Goal: Task Accomplishment & Management: Complete application form

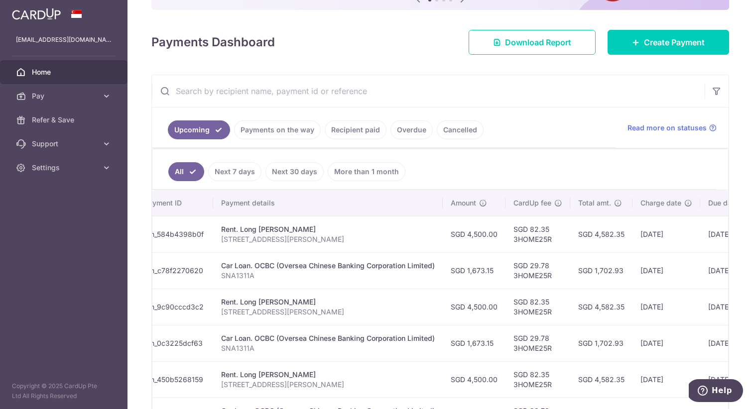
scroll to position [105, 0]
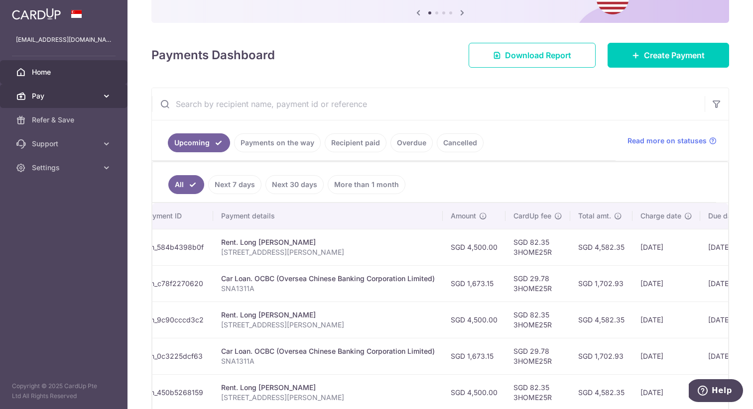
click at [46, 98] on span "Pay" at bounding box center [65, 96] width 66 height 10
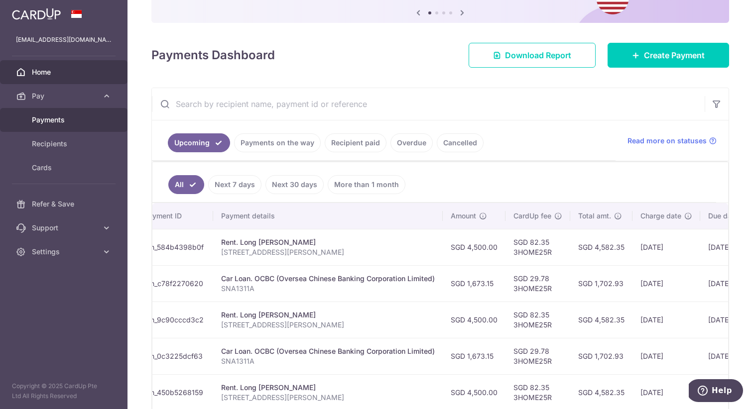
click at [58, 123] on span "Payments" at bounding box center [65, 120] width 66 height 10
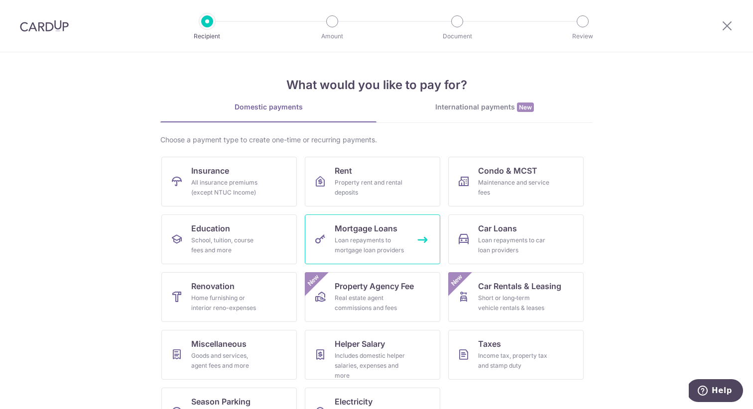
click at [361, 240] on div "Loan repayments to mortgage loan providers" at bounding box center [371, 246] width 72 height 20
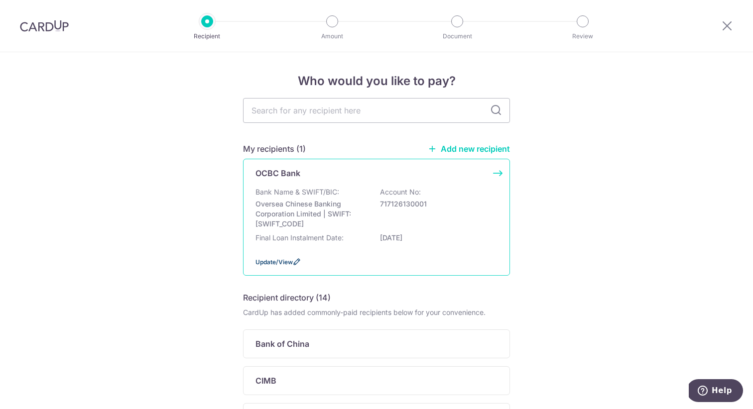
click at [274, 266] on span "Update/View" at bounding box center [273, 261] width 37 height 7
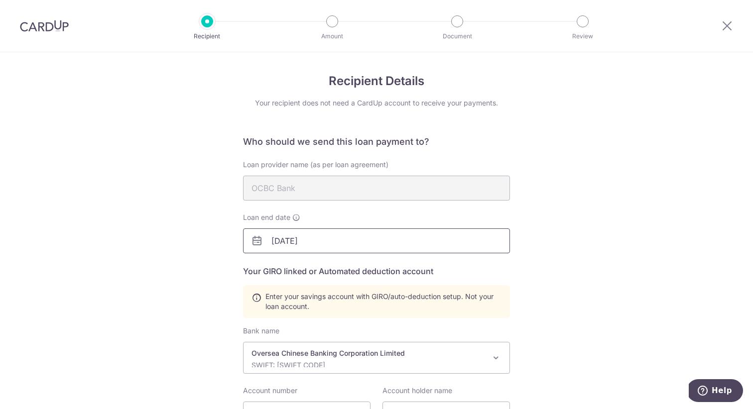
click at [390, 238] on input "31/12/2030" at bounding box center [376, 241] width 267 height 25
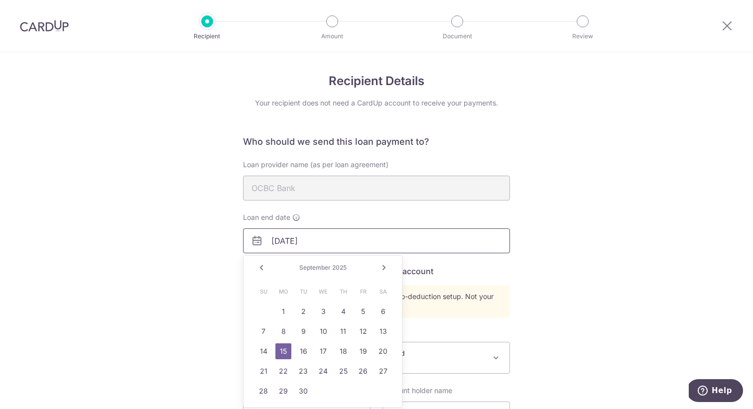
type input "31/12/2050"
click at [355, 225] on div "Loan end date 31/12/2050" at bounding box center [376, 233] width 267 height 41
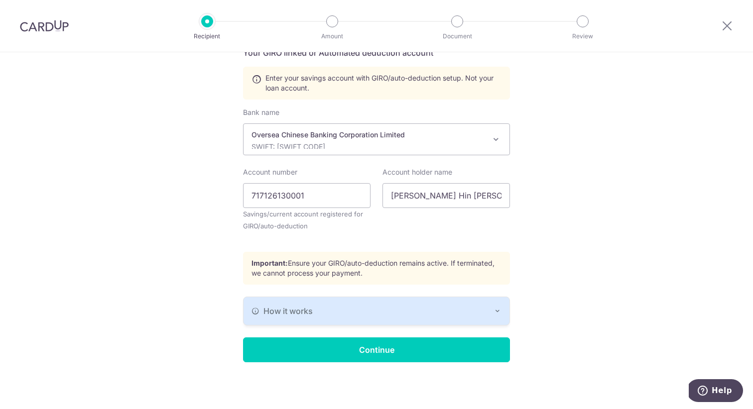
scroll to position [219, 0]
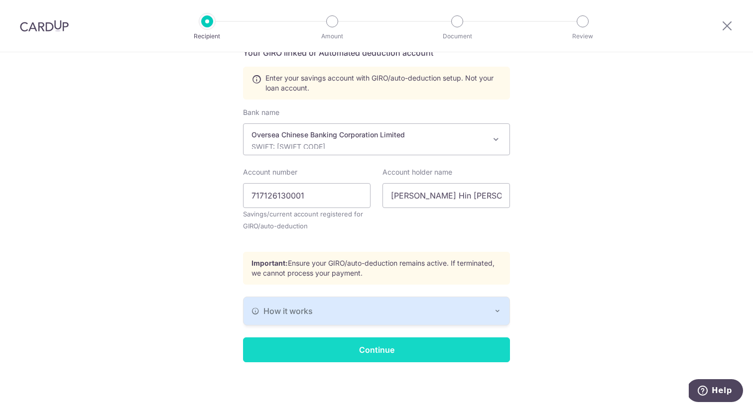
click at [327, 353] on input "Continue" at bounding box center [376, 350] width 267 height 25
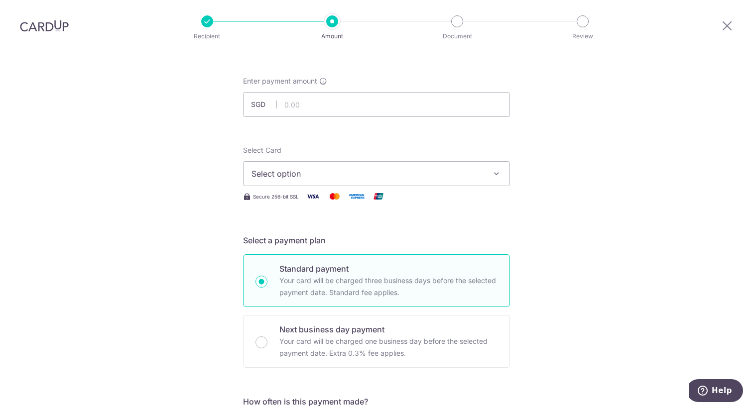
scroll to position [52, 0]
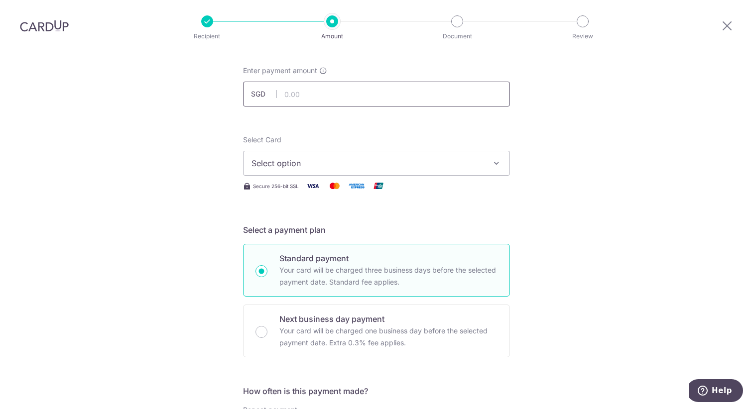
click at [359, 97] on input "text" at bounding box center [376, 94] width 267 height 25
type input "1,240.00"
click at [361, 165] on span "Select option" at bounding box center [367, 163] width 232 height 12
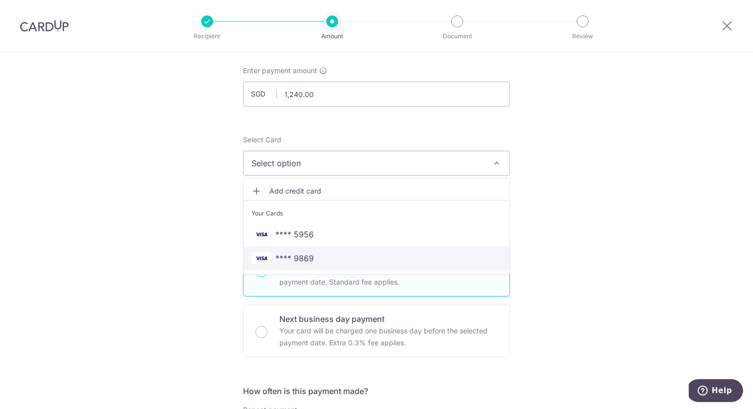
click at [330, 250] on link "**** 9869" at bounding box center [376, 258] width 266 height 24
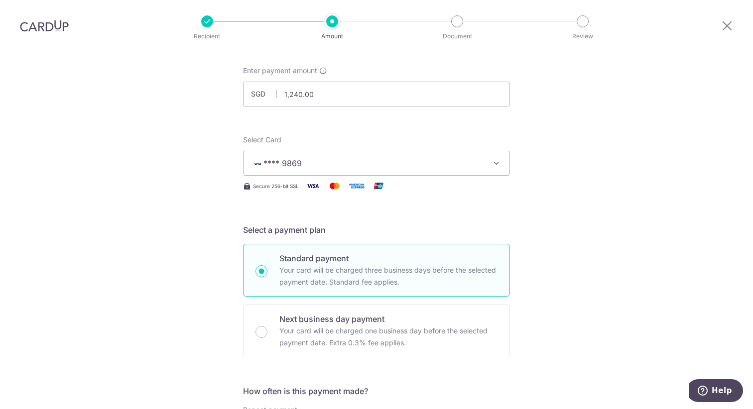
click at [326, 250] on div "Standard payment Your card will be charged three business days before the selec…" at bounding box center [376, 270] width 267 height 53
click at [315, 256] on p "Standard payment" at bounding box center [388, 258] width 218 height 12
click at [267, 265] on input "Standard payment Your card will be charged three business days before the selec…" at bounding box center [261, 271] width 12 height 12
radio input "true"
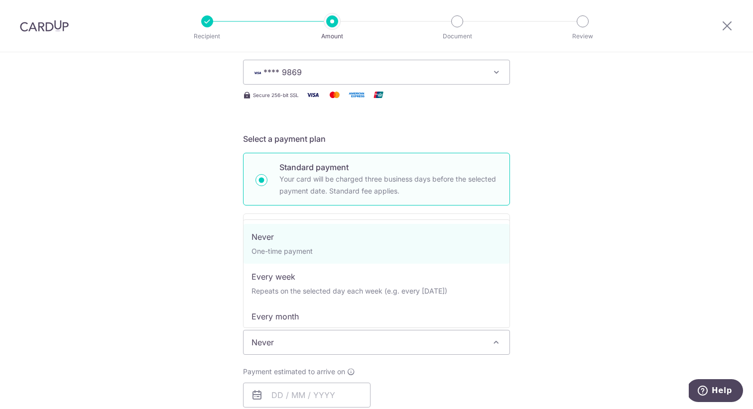
click at [417, 342] on span "Never" at bounding box center [376, 343] width 266 height 24
select select "3"
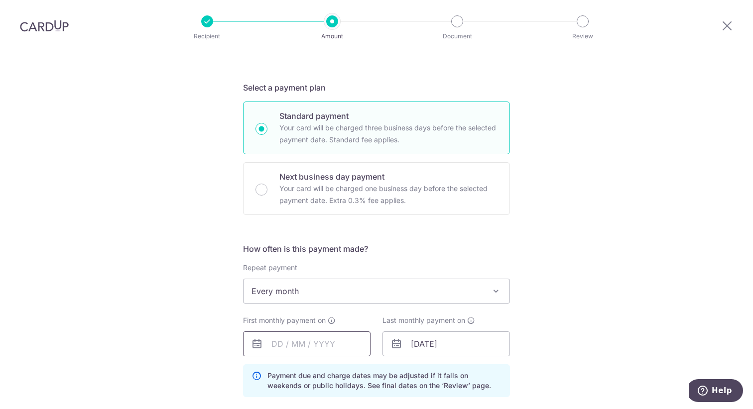
scroll to position [199, 0]
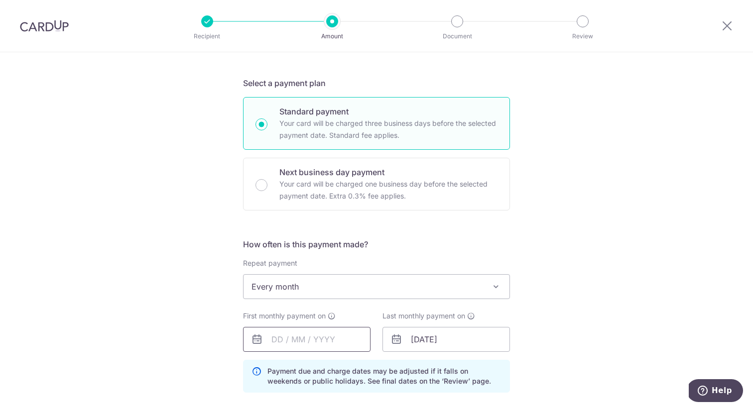
click at [321, 340] on input "text" at bounding box center [306, 339] width 127 height 25
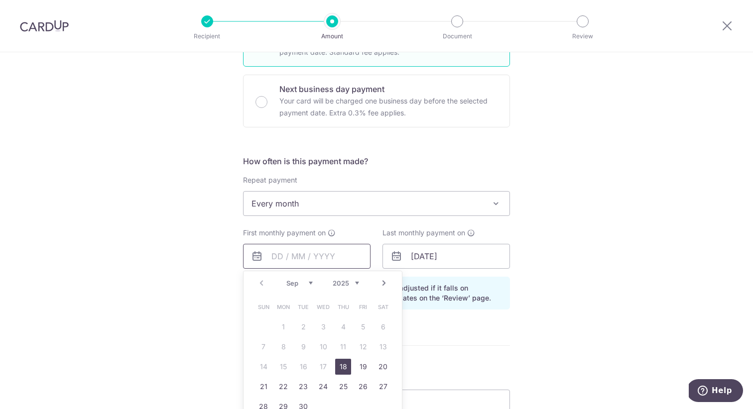
scroll to position [283, 0]
click at [382, 285] on link "Next" at bounding box center [384, 282] width 12 height 12
click at [322, 323] on link "1" at bounding box center [323, 326] width 16 height 16
type input "[DATE]"
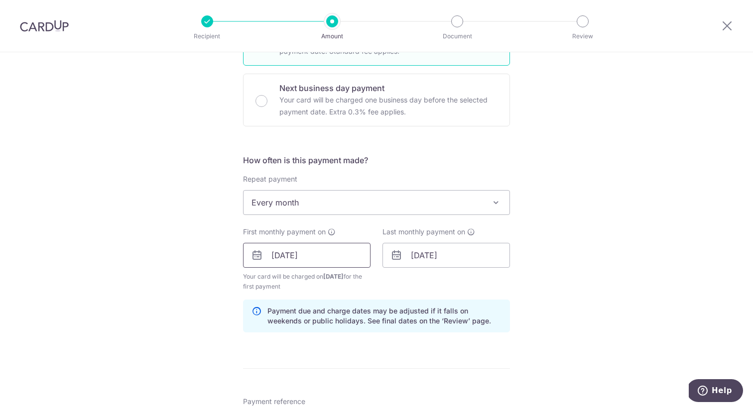
click at [325, 306] on p "Payment due and charge dates may be adjusted if it falls on weekends or public …" at bounding box center [384, 316] width 234 height 20
click at [199, 241] on div "Tell us more about your payment Enter payment amount SGD 1,240.00 1240.00 Selec…" at bounding box center [376, 245] width 753 height 952
click at [289, 243] on input "[DATE]" at bounding box center [306, 255] width 127 height 25
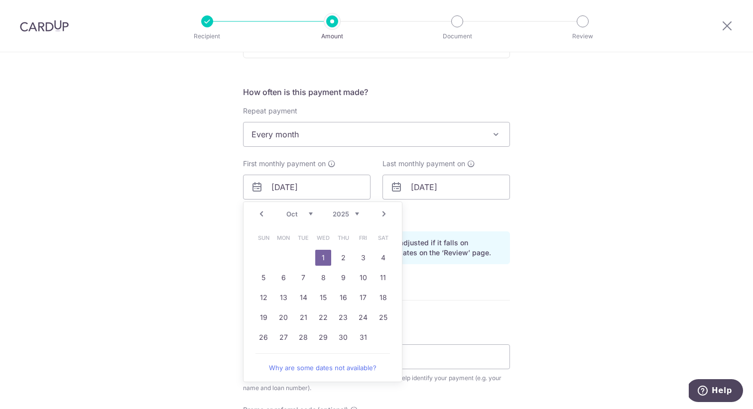
click at [457, 242] on p "Payment due and charge dates may be adjusted if it falls on weekends or public …" at bounding box center [384, 248] width 234 height 20
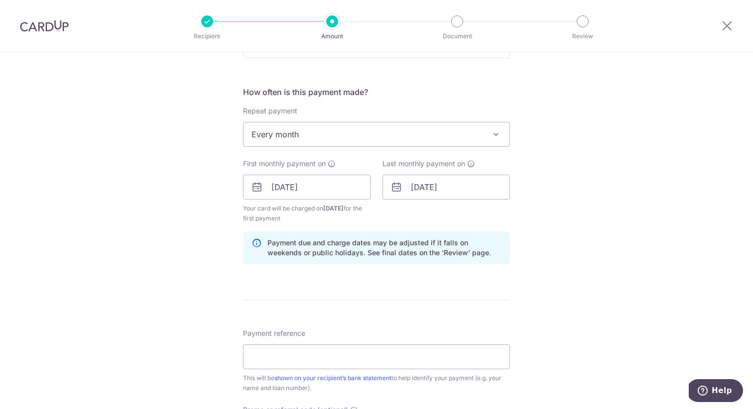
scroll to position [417, 0]
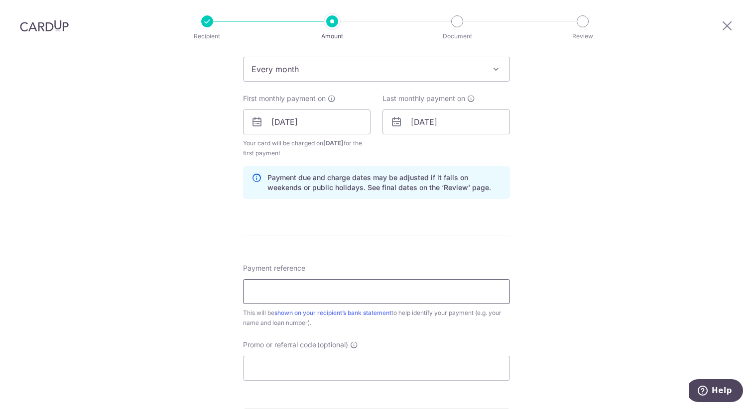
click at [340, 300] on input "Payment reference" at bounding box center [376, 291] width 267 height 25
paste input "10 BEDOK RISE #01-30 SINGAPORE 4696"
click at [383, 292] on input "10 BEDOK RISE #01-30 SINGAPORE 4696" at bounding box center [376, 291] width 267 height 25
click at [401, 288] on input "10 BEDOK RISE #01-30 SG 4696" at bounding box center [376, 291] width 267 height 25
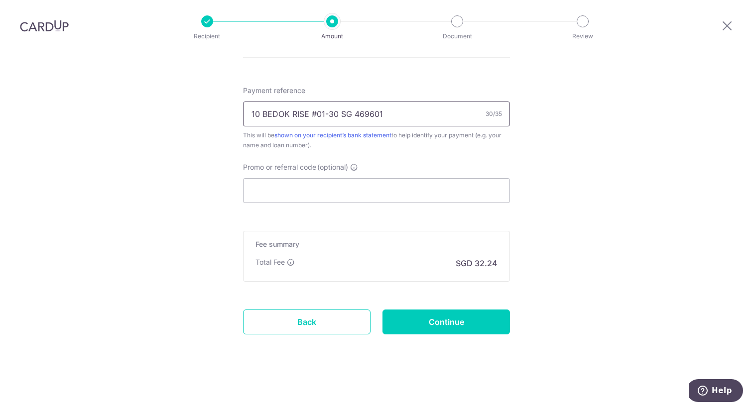
scroll to position [595, 0]
type input "10 BEDOK RISE #01-30 SG 469601"
click at [423, 314] on input "Continue" at bounding box center [445, 322] width 127 height 25
type input "Create Schedule"
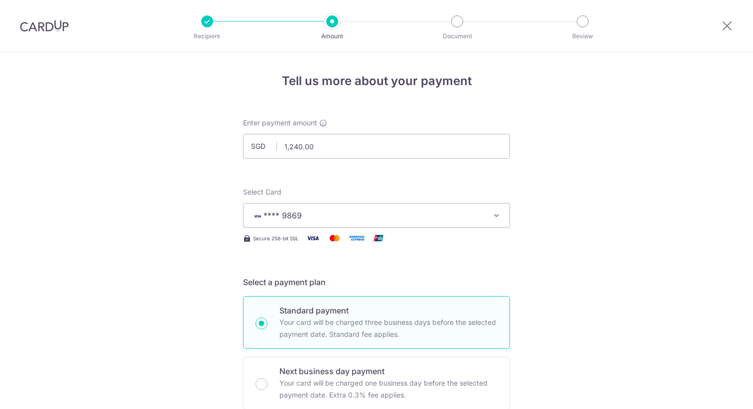
scroll to position [503, 0]
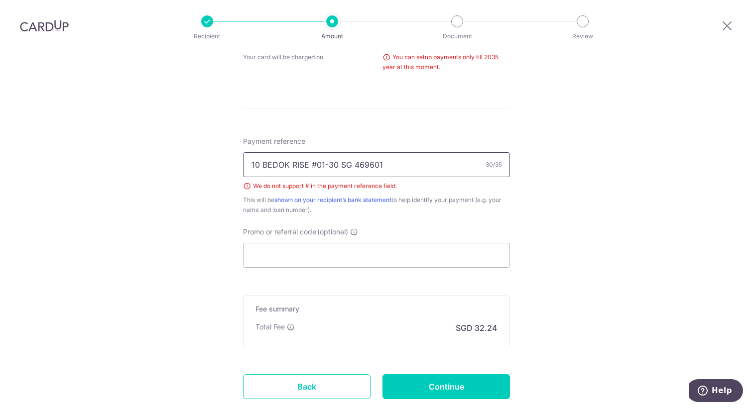
click at [316, 166] on input "10 BEDOK RISE #01-30 SG 469601" at bounding box center [376, 164] width 267 height 25
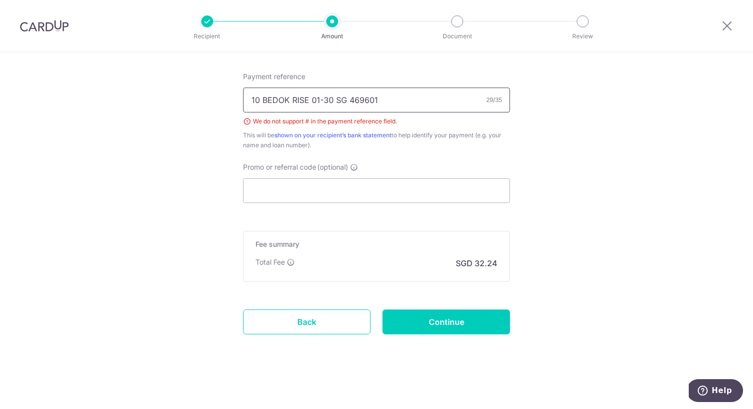
scroll to position [568, 0]
click at [250, 102] on input "10 BEDOK RISE 01-30 SG 469601" at bounding box center [376, 100] width 267 height 25
click at [358, 100] on input "01-30 10 BEDOK RISE 01-30 SG 469601" at bounding box center [376, 100] width 267 height 25
type input "01-30 10 BEDOK RISE 469601"
click at [428, 328] on input "Continue" at bounding box center [445, 322] width 127 height 25
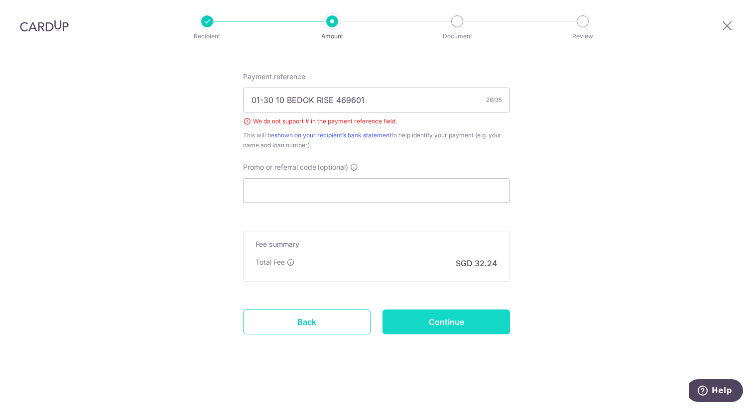
type input "Create Schedule"
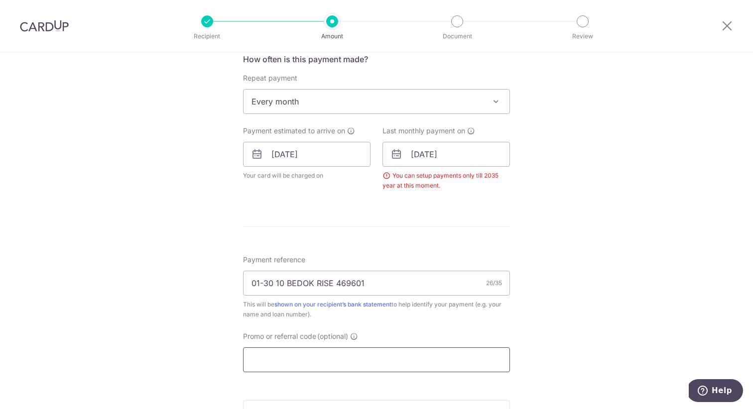
scroll to position [383, 0]
click at [470, 157] on input "[DATE]" at bounding box center [445, 155] width 127 height 25
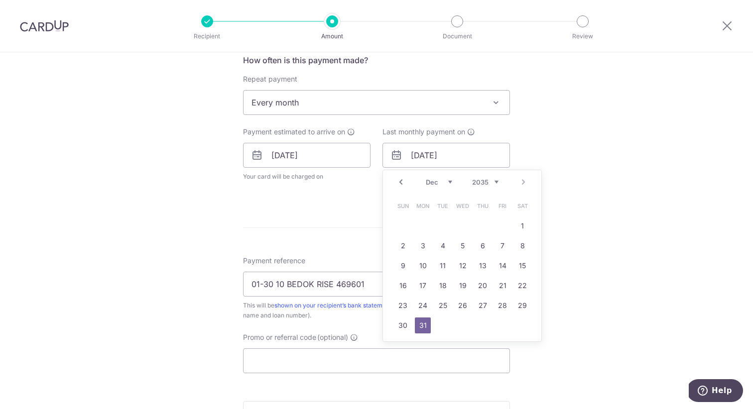
click at [362, 237] on form "Enter payment amount SGD 1,240.00 1240.00 Select Card **** 9869 Add credit card…" at bounding box center [376, 134] width 267 height 798
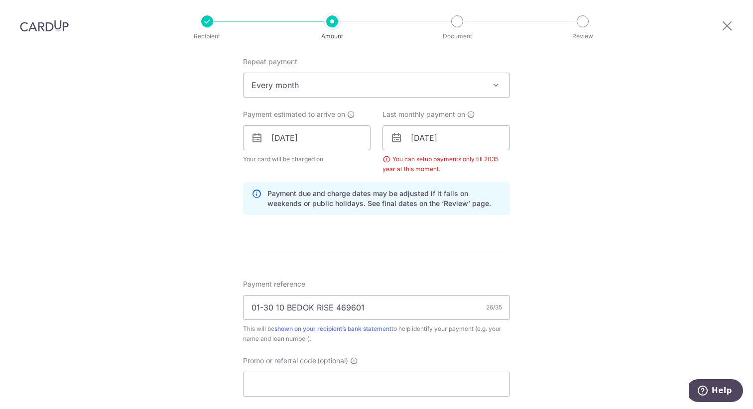
scroll to position [404, 0]
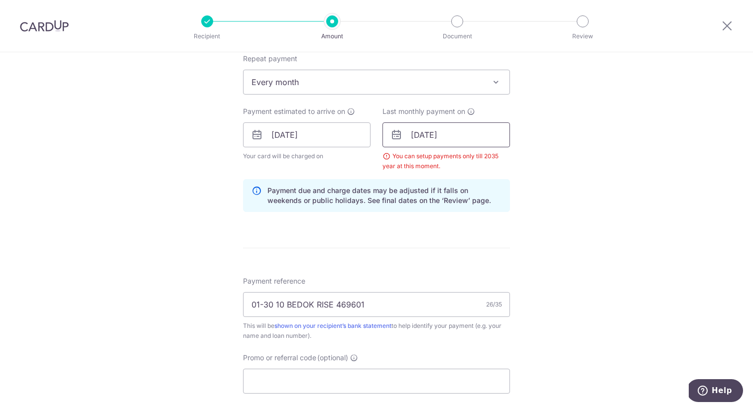
click at [436, 136] on input "[DATE]" at bounding box center [445, 134] width 127 height 25
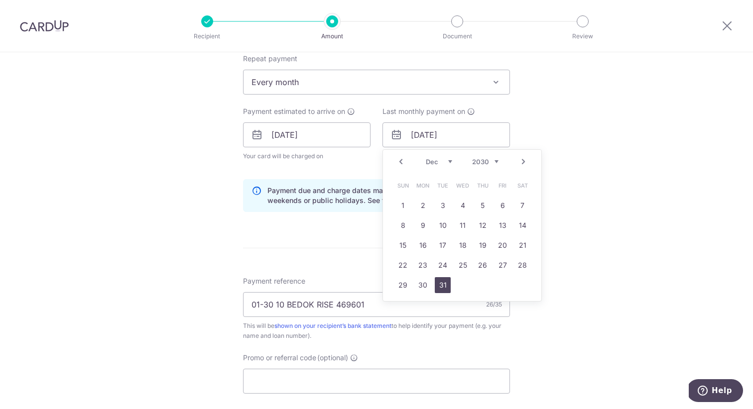
click at [445, 284] on link "31" at bounding box center [443, 285] width 16 height 16
type input "[DATE]"
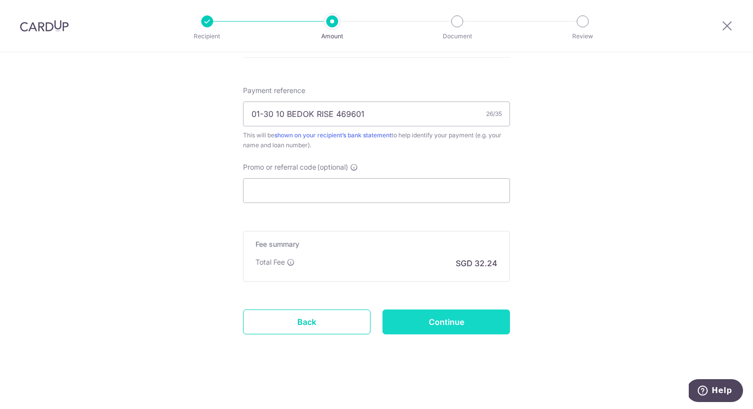
scroll to position [595, 0]
click at [431, 188] on input "Promo or referral code (optional)" at bounding box center [376, 190] width 267 height 25
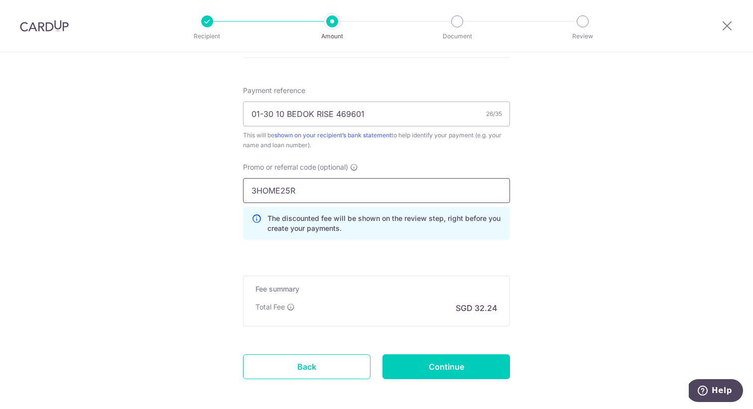
type input "3HOME25R"
click at [466, 364] on input "Continue" at bounding box center [445, 367] width 127 height 25
type input "Create Schedule"
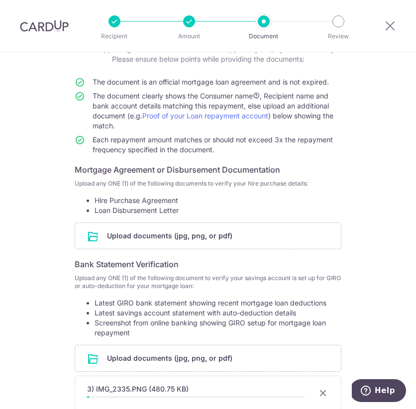
scroll to position [129, 0]
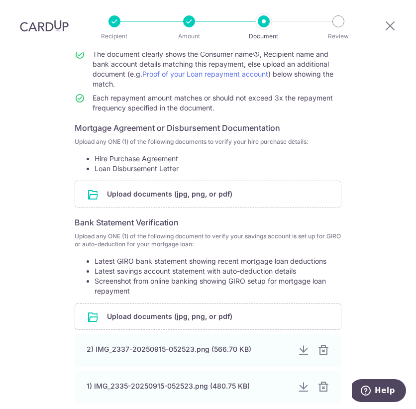
scroll to position [183, 0]
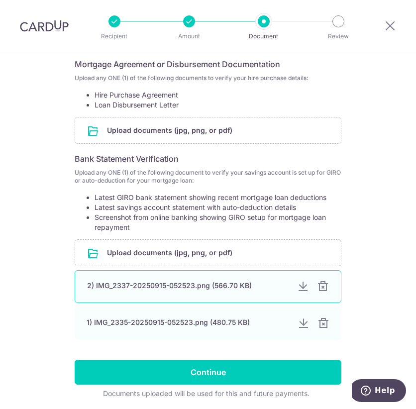
click at [322, 290] on div at bounding box center [323, 287] width 12 height 12
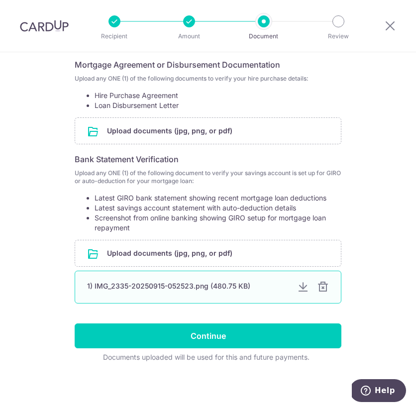
click at [322, 290] on div at bounding box center [323, 287] width 12 height 12
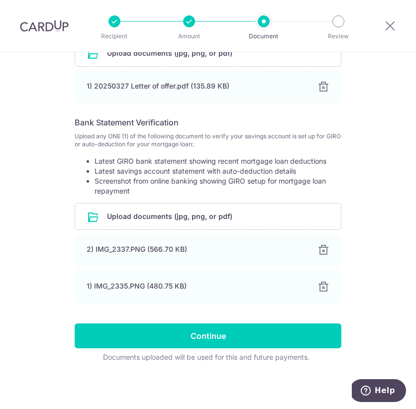
scroll to position [260, 0]
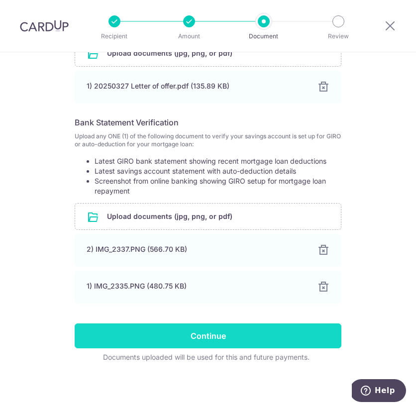
click at [215, 336] on input "Continue" at bounding box center [208, 336] width 267 height 25
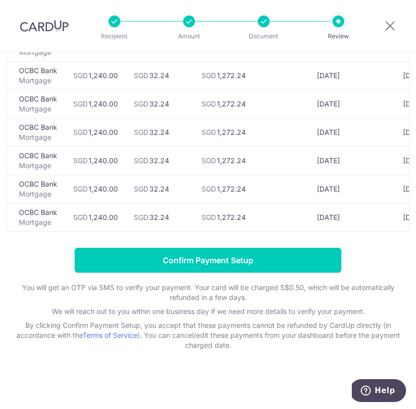
scroll to position [1720, 0]
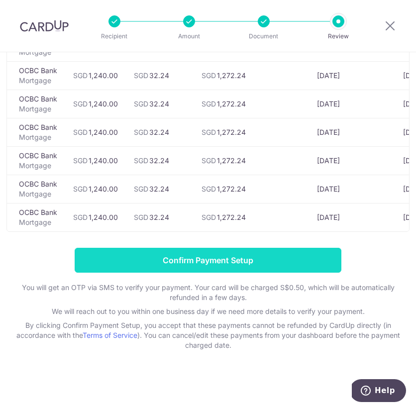
click at [232, 265] on input "Confirm Payment Setup" at bounding box center [208, 260] width 267 height 25
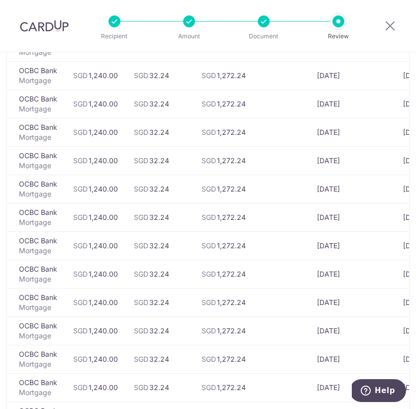
scroll to position [256, 0]
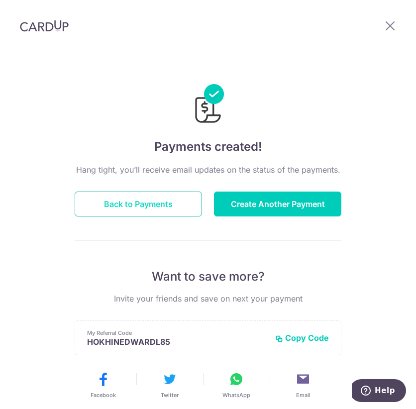
click at [173, 212] on button "Back to Payments" at bounding box center [138, 204] width 127 height 25
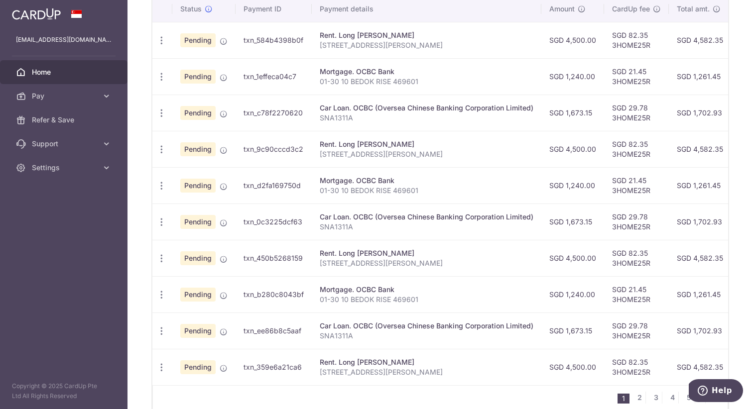
scroll to position [252, 0]
